Goal: Task Accomplishment & Management: Manage account settings

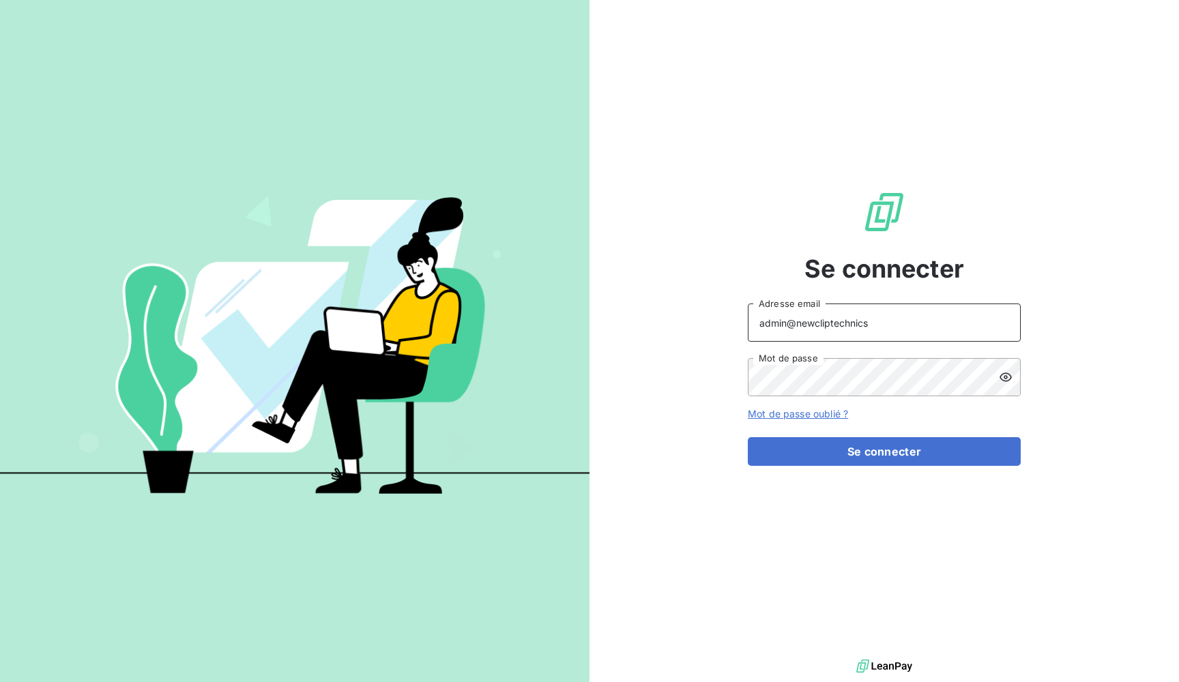
click at [840, 327] on input "admin@newcliptechnics" at bounding box center [884, 323] width 273 height 38
click at [832, 312] on input "admin@ozyme" at bounding box center [884, 323] width 273 height 38
type input "admin@ozyme"
click at [814, 276] on span "Se connecter" at bounding box center [884, 268] width 160 height 37
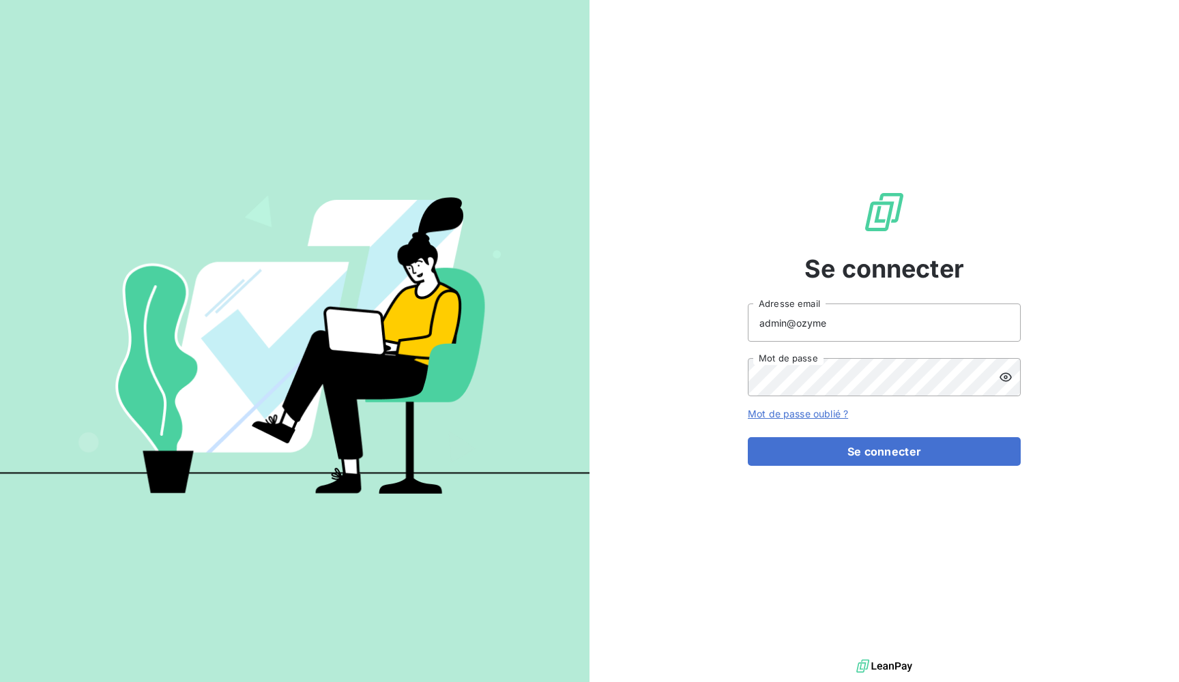
click at [920, 467] on div "Se connecter admin@ozyme Adresse email Mot de passe Mot de passe oublié ? Se co…" at bounding box center [884, 328] width 273 height 656
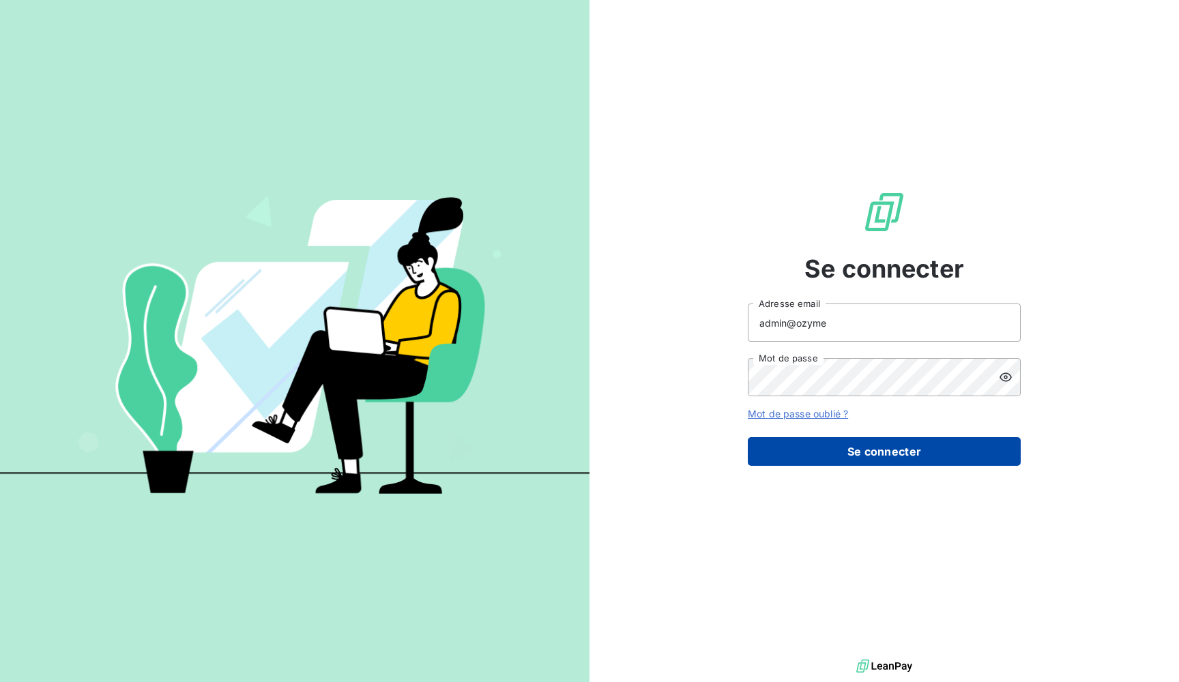
click at [920, 453] on button "Se connecter" at bounding box center [884, 451] width 273 height 29
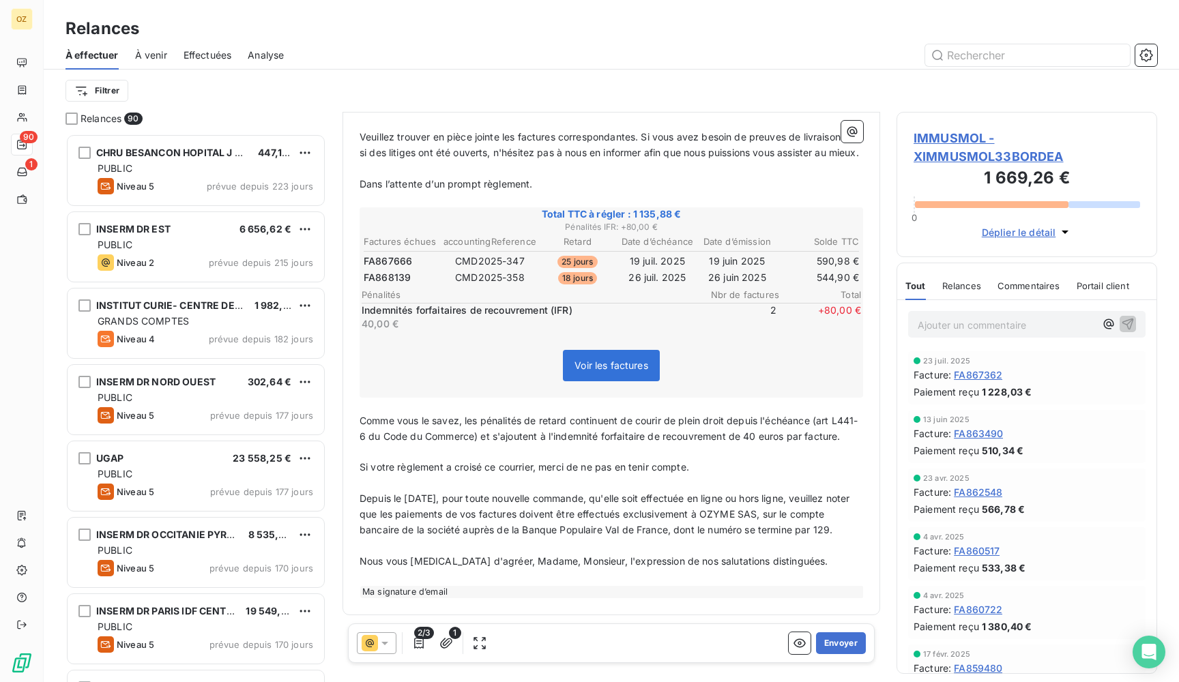
scroll to position [278, 0]
click at [423, 644] on icon "button" at bounding box center [419, 643] width 10 height 11
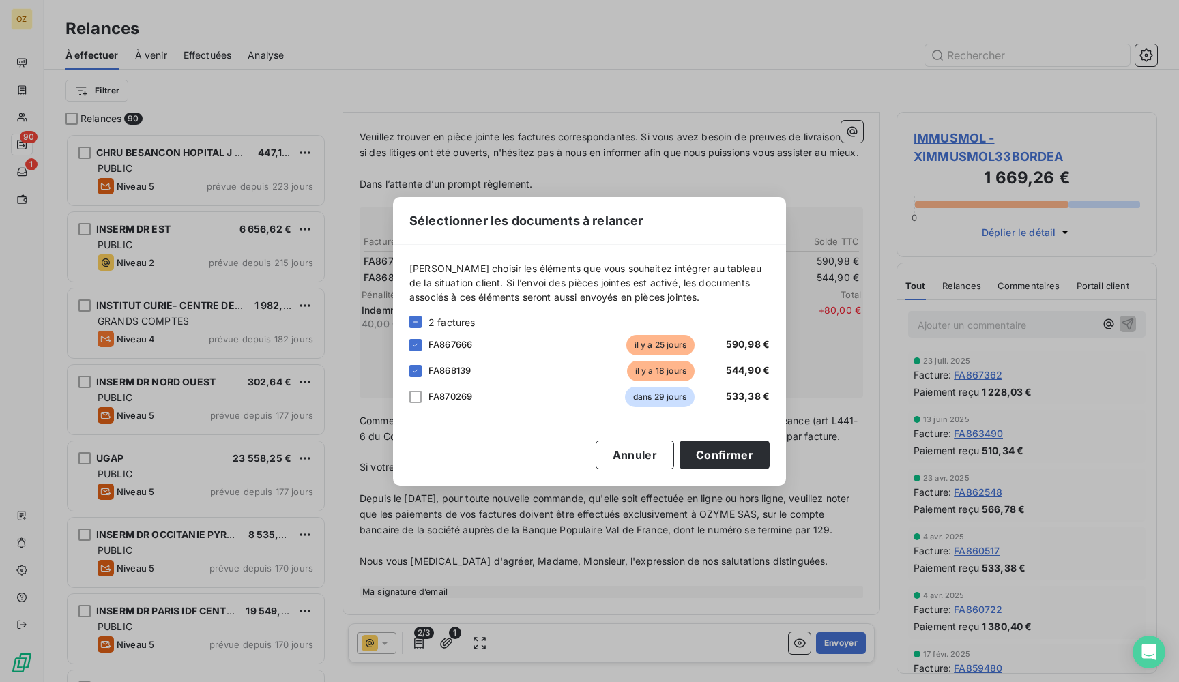
click at [423, 644] on div "Sélectionner les documents à relancer Veuillez choisir les éléments que vous so…" at bounding box center [589, 341] width 1179 height 682
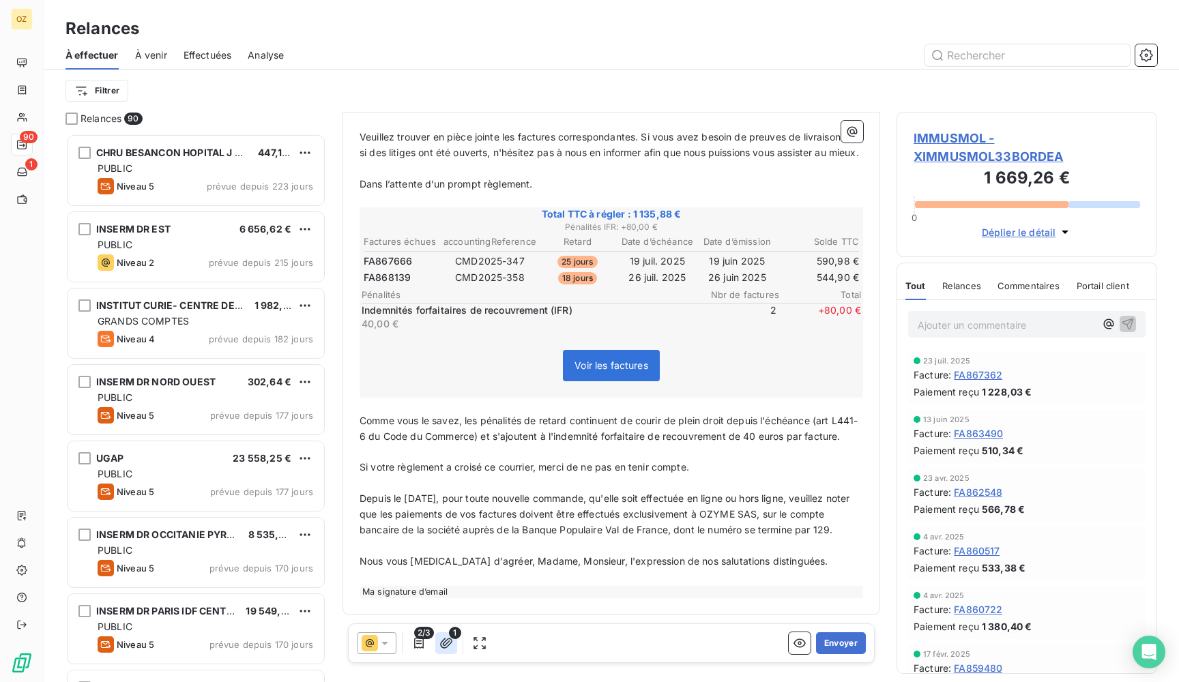
click at [441, 644] on icon "button" at bounding box center [446, 643] width 14 height 14
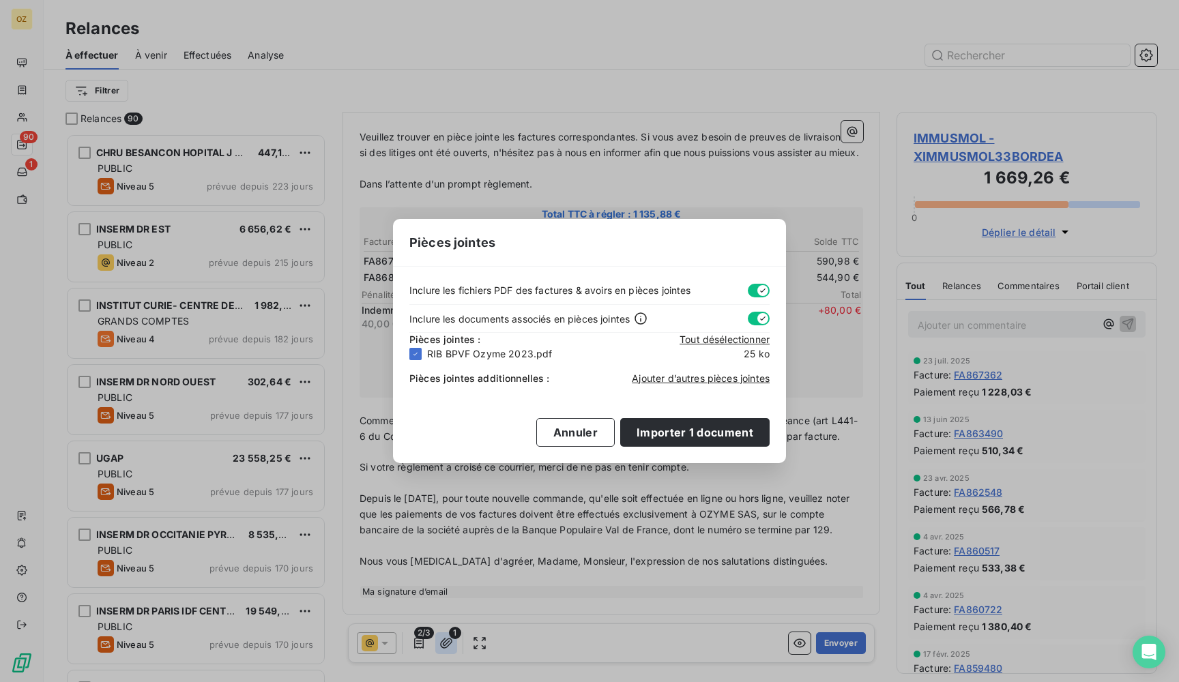
click at [441, 644] on div "Pièces jointes Inclure les fichiers PDF des factures & avoirs en pièces jointes…" at bounding box center [589, 341] width 1179 height 682
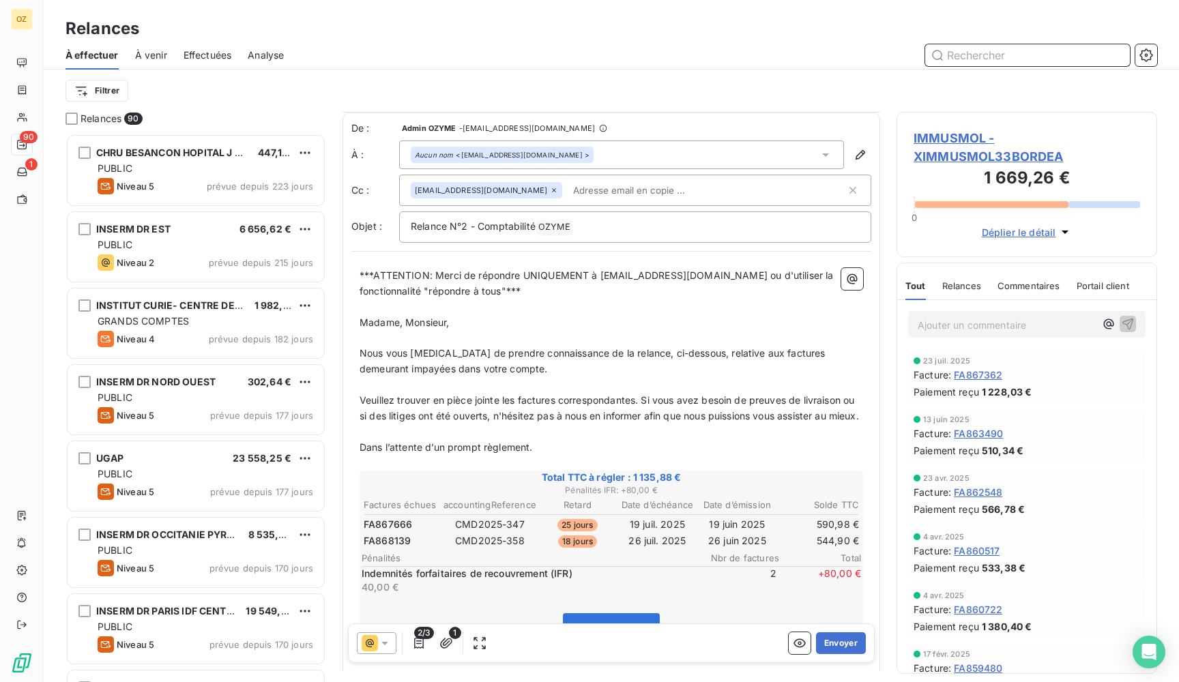
scroll to position [0, 0]
click at [523, 151] on div "Aucun nom <accounting@immusmol.com >" at bounding box center [502, 154] width 175 height 10
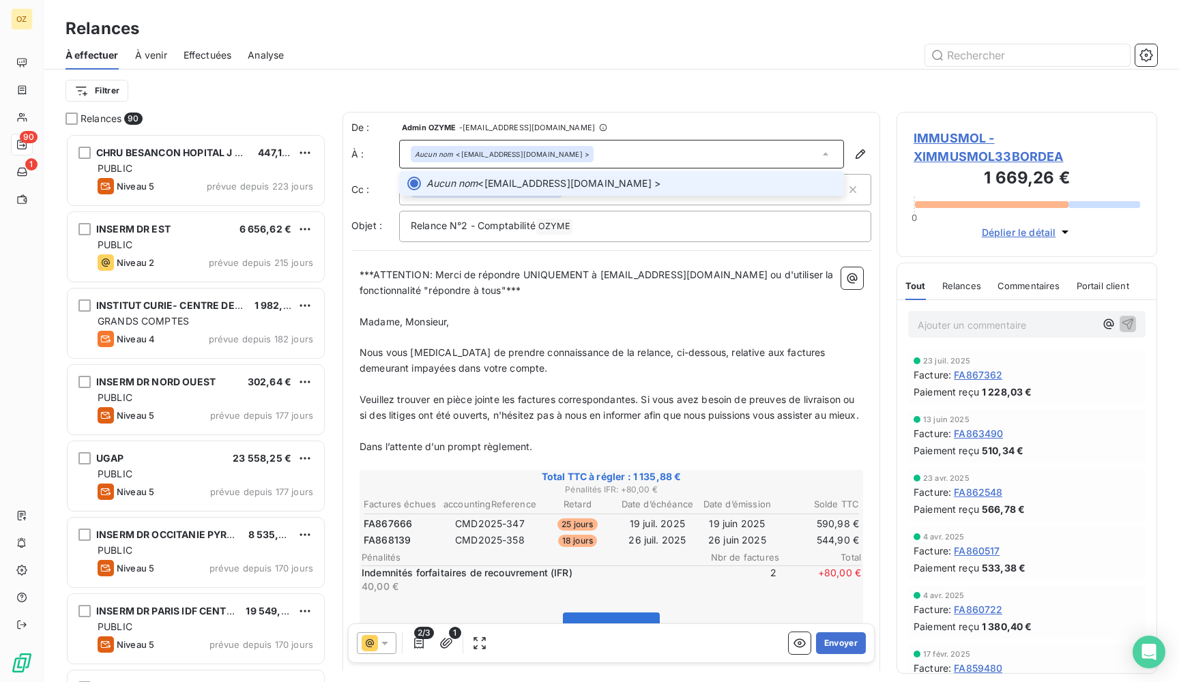
click at [690, 285] on p "***ATTENTION: Merci de répondre UNIQUEMENT à adv@ozyme.fr ou d'utiliser la fonc…" at bounding box center [610, 282] width 503 height 31
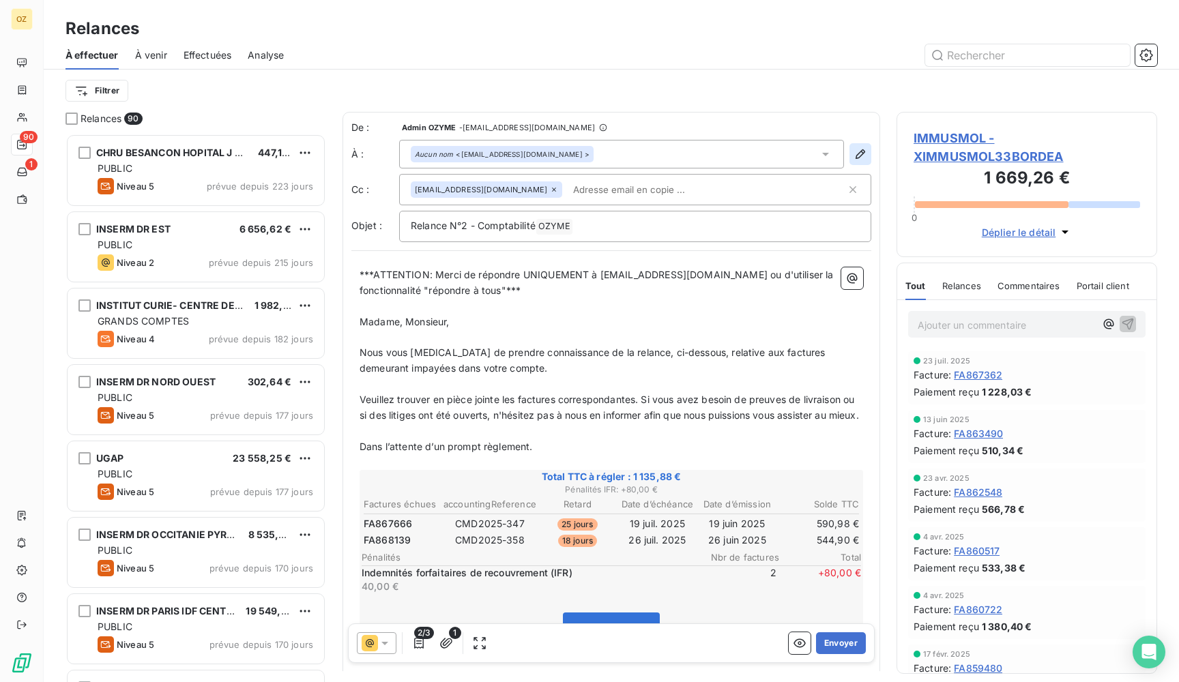
click at [856, 152] on icon "button" at bounding box center [860, 154] width 14 height 14
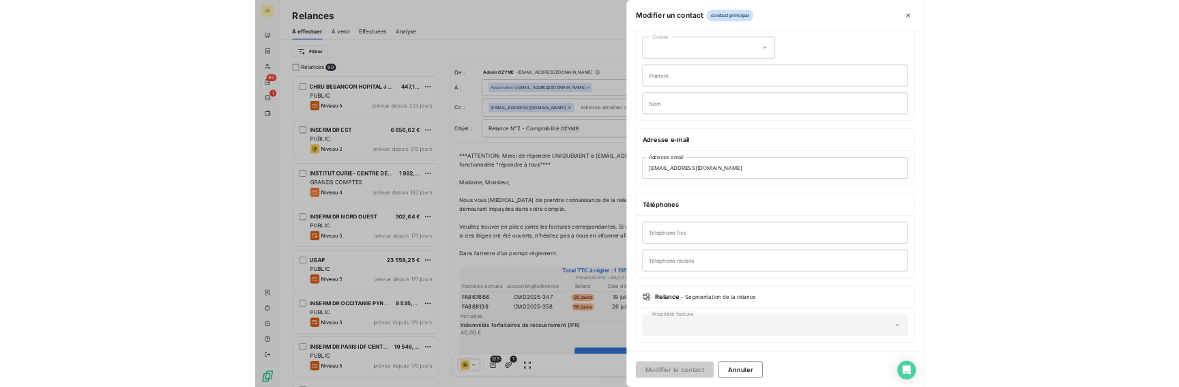
scroll to position [57, 0]
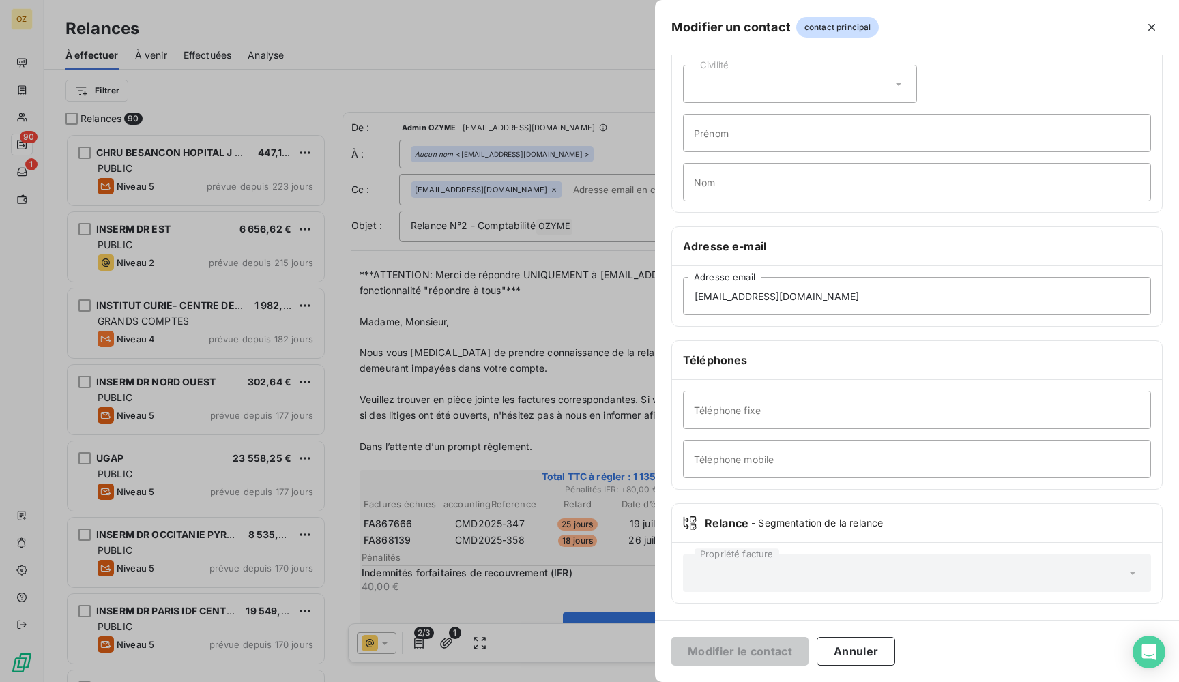
click at [590, 126] on div at bounding box center [589, 341] width 1179 height 682
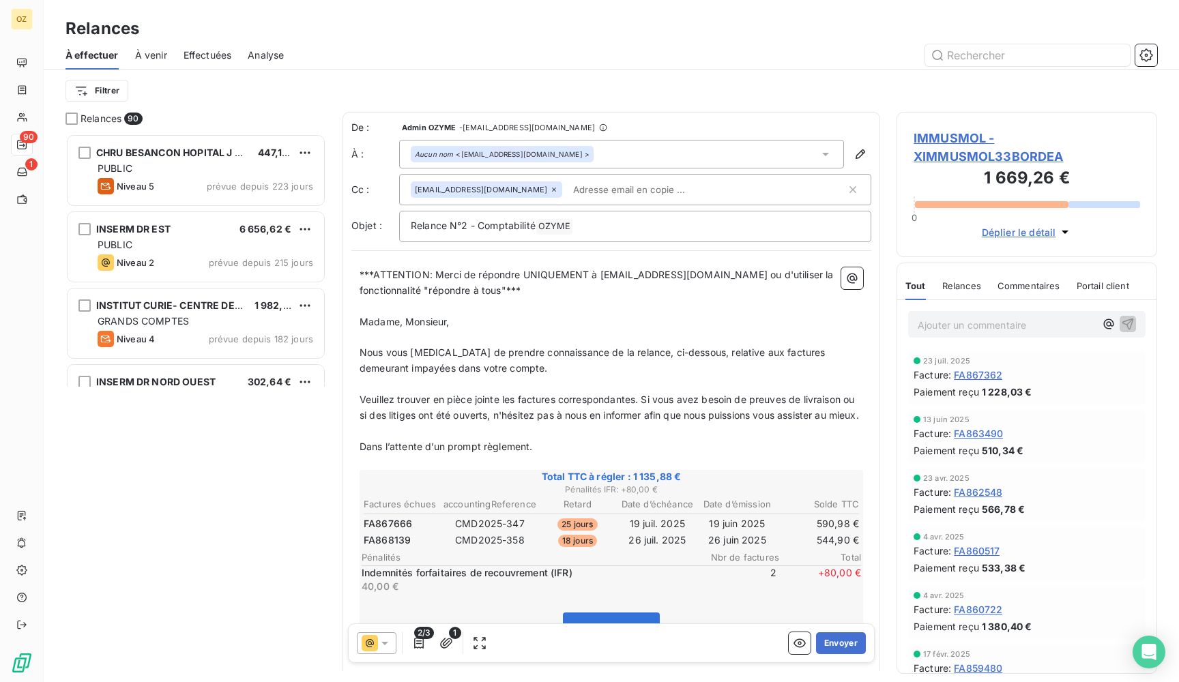
scroll to position [253, 261]
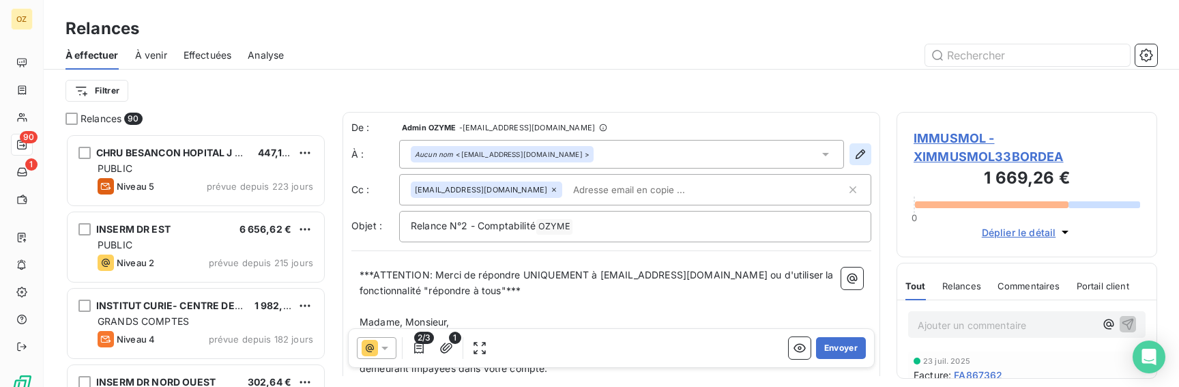
click at [860, 155] on icon "button" at bounding box center [860, 154] width 14 height 14
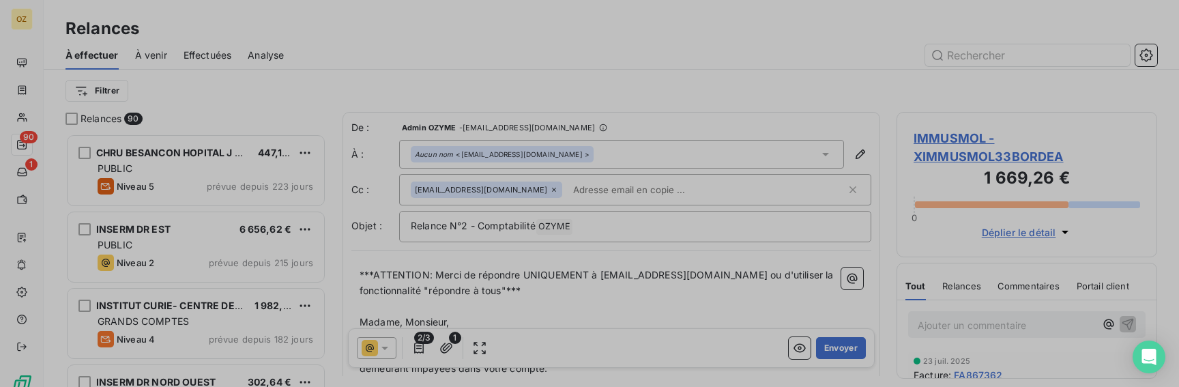
type input "accounting@immusmol.com"
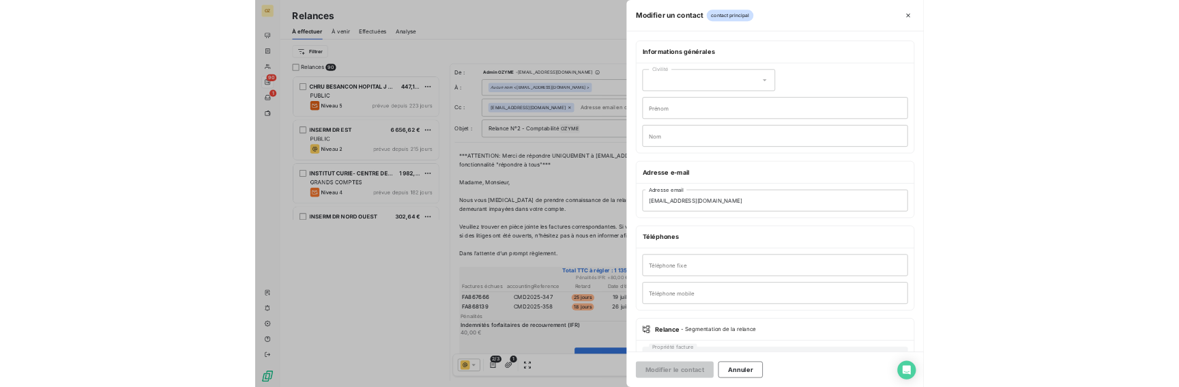
scroll to position [548, 261]
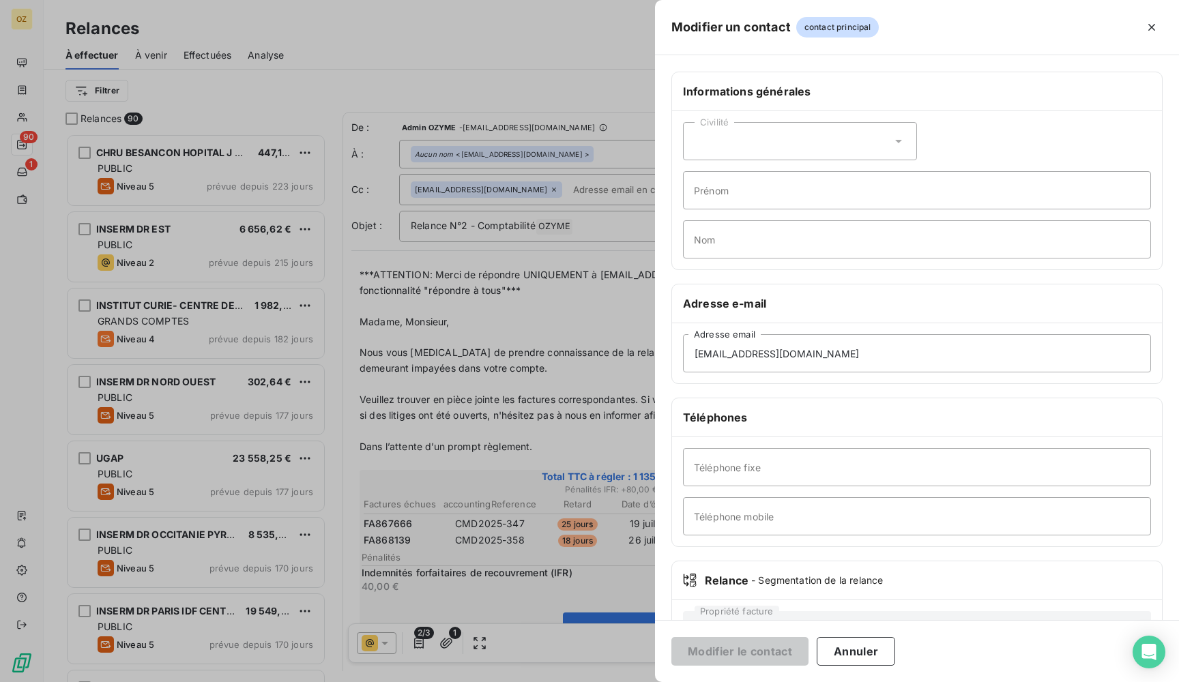
click at [576, 101] on div at bounding box center [589, 341] width 1179 height 682
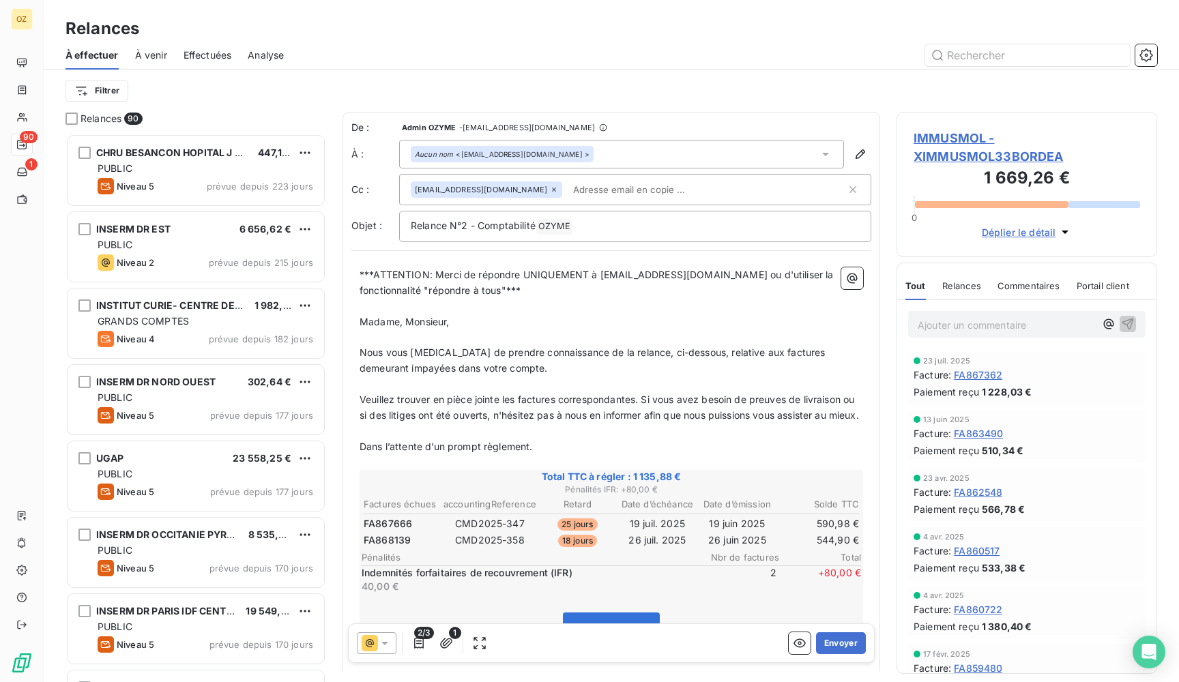
click at [385, 645] on icon at bounding box center [385, 643] width 14 height 14
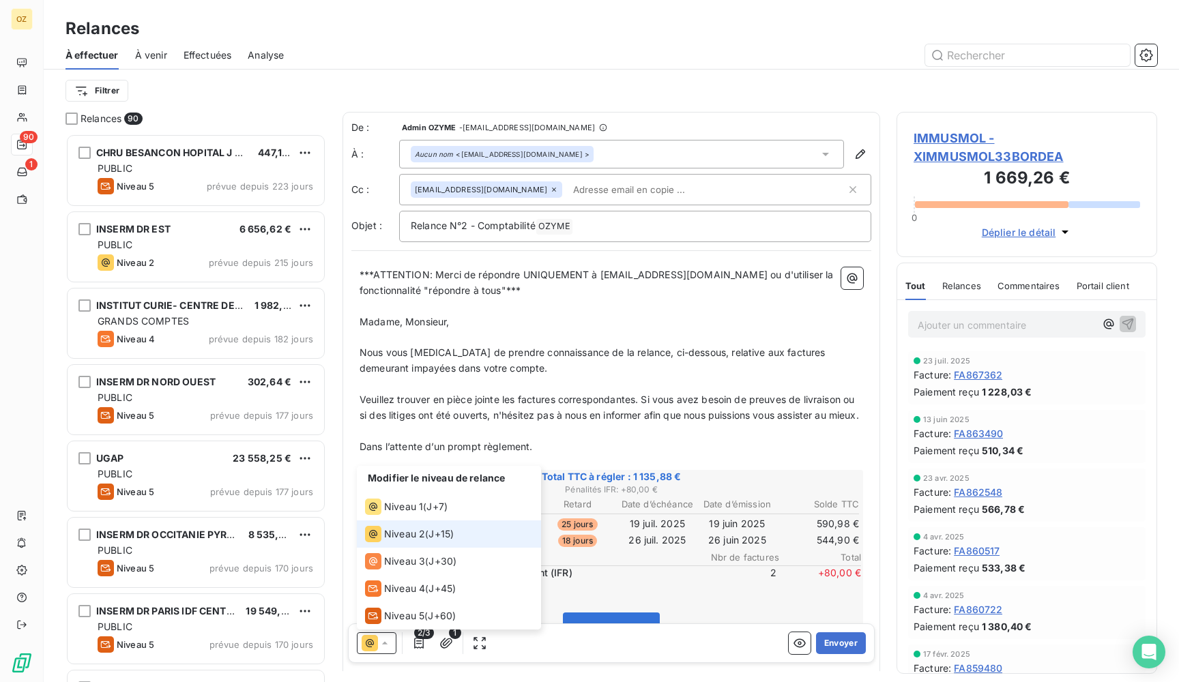
click at [385, 645] on icon at bounding box center [385, 643] width 14 height 14
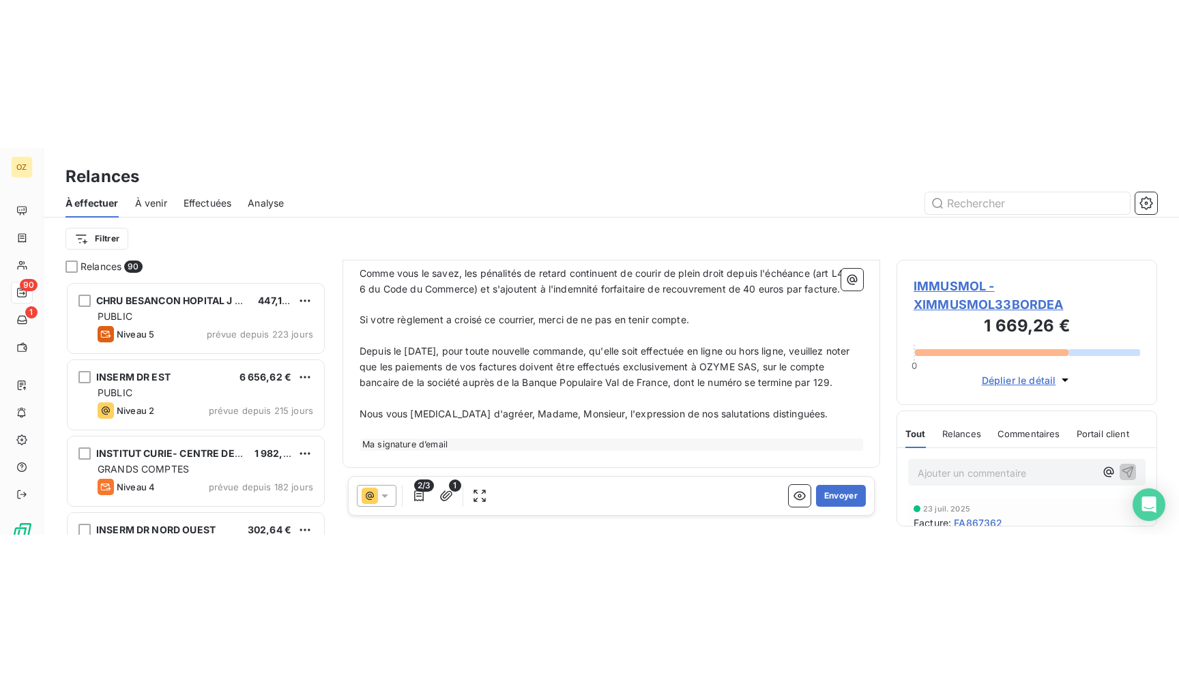
scroll to position [573, 0]
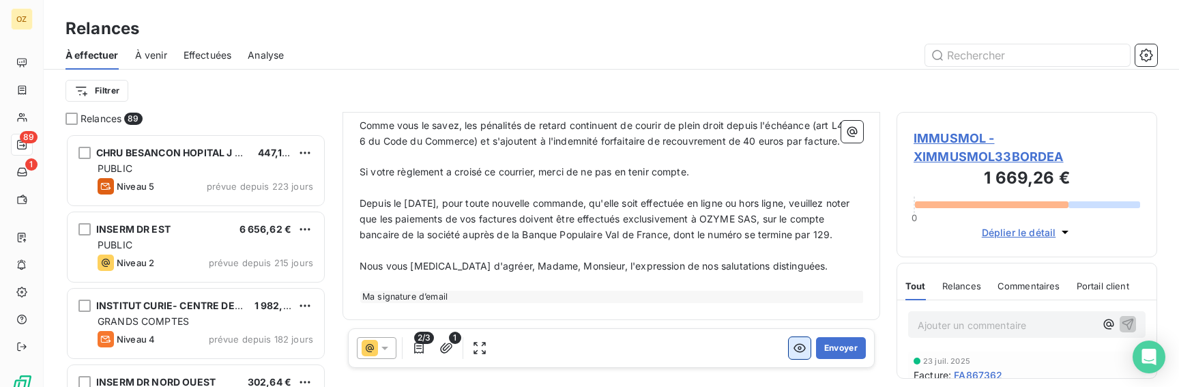
click at [797, 348] on icon "button" at bounding box center [799, 348] width 12 height 9
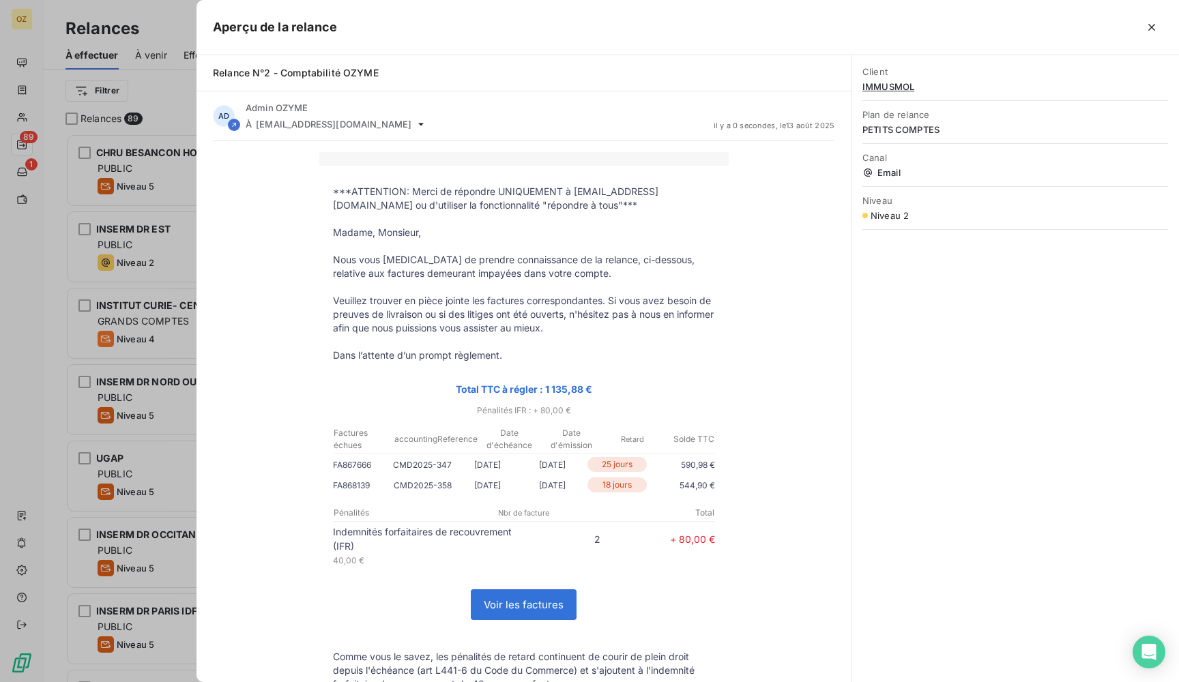
scroll to position [548, 261]
click at [164, 204] on div at bounding box center [589, 341] width 1179 height 682
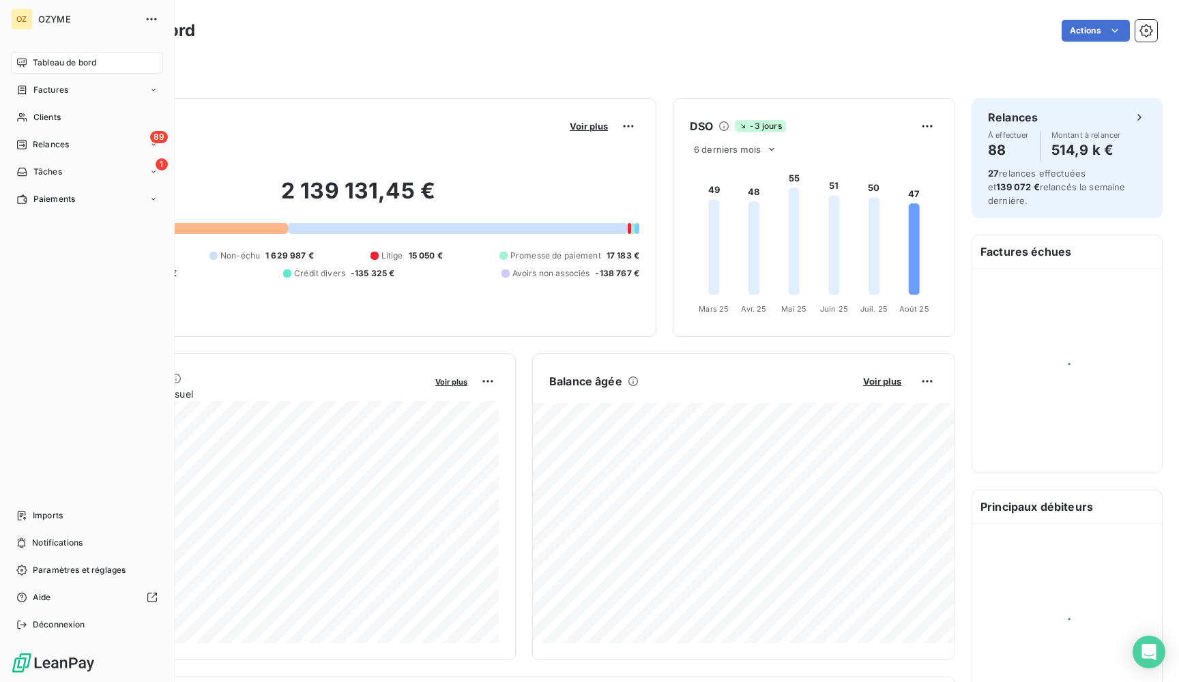
click at [55, 33] on div "OZ OZYME Tableau de bord Factures Clients 89 Relances 1 Tâches Paiements Import…" at bounding box center [87, 341] width 175 height 682
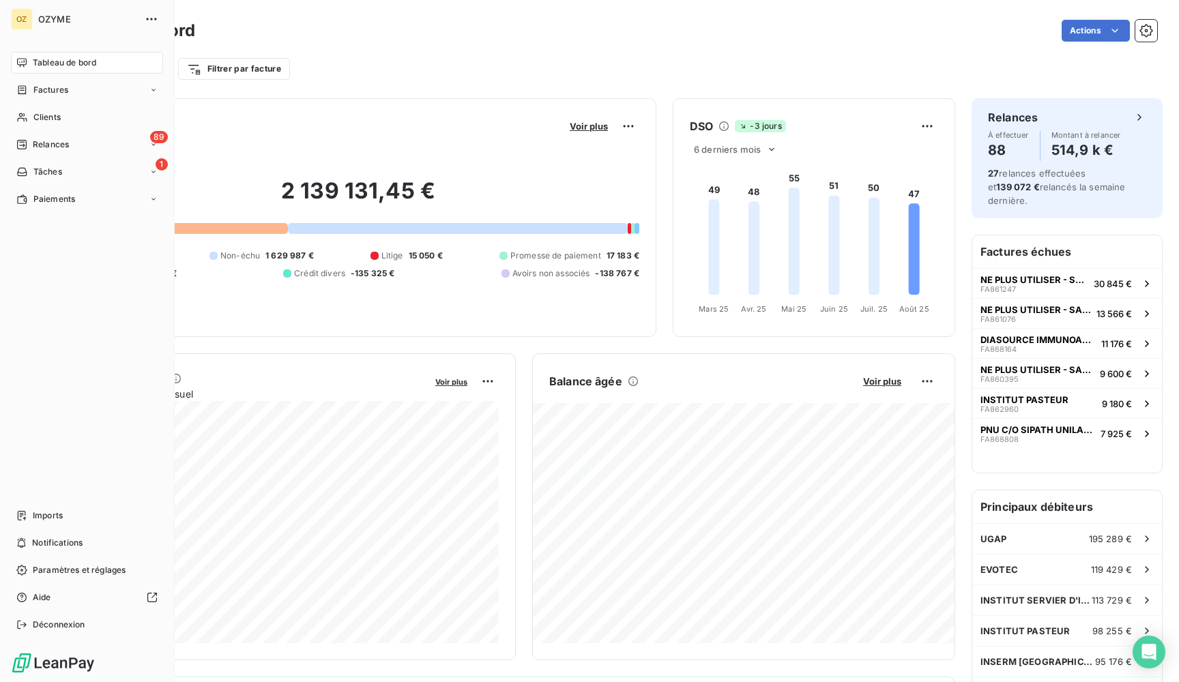
click at [55, 25] on div "OZYME" at bounding box center [100, 19] width 124 height 22
click at [22, 24] on div "OZ" at bounding box center [22, 19] width 22 height 22
click at [139, 18] on div "OZYME" at bounding box center [100, 19] width 124 height 22
click at [149, 20] on icon "button" at bounding box center [152, 19] width 14 height 14
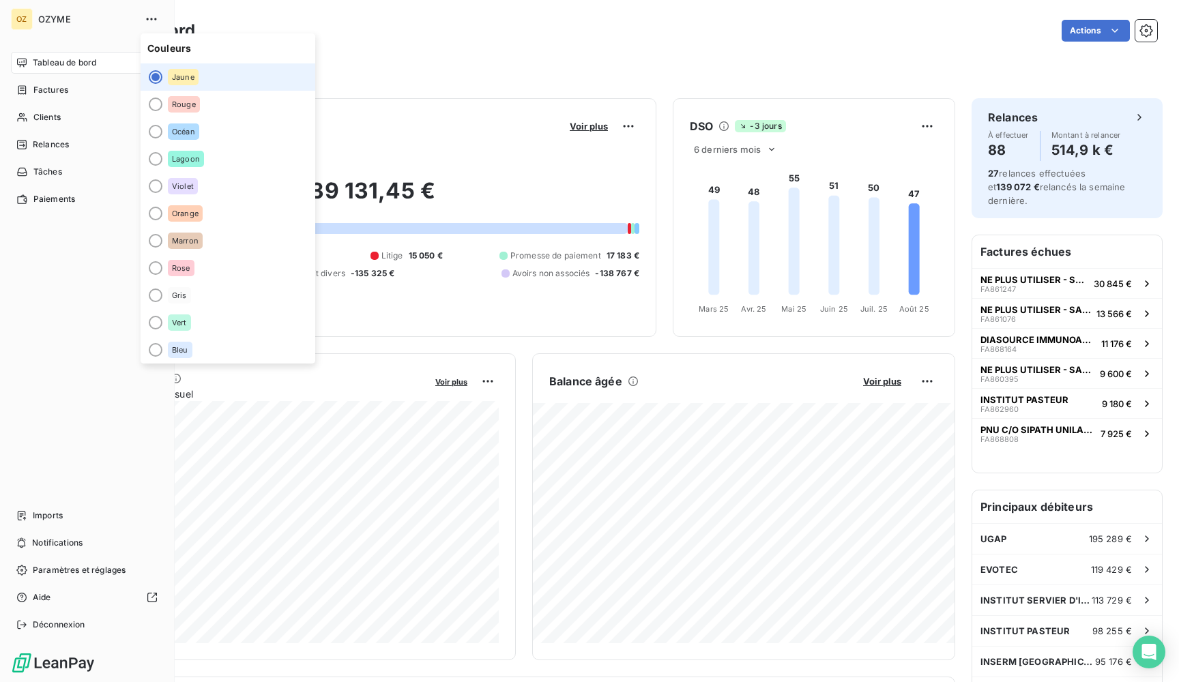
click at [27, 381] on div "Tableau de bord Factures Clients 89 Relances 1 Tâches Paiements Imports Notific…" at bounding box center [87, 344] width 152 height 584
click at [50, 625] on span "Déconnexion" at bounding box center [59, 625] width 53 height 12
